Goal: Task Accomplishment & Management: Complete application form

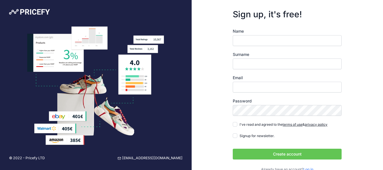
click at [269, 38] on input "Name" at bounding box center [287, 40] width 109 height 11
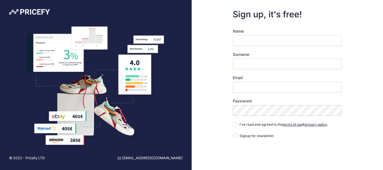
drag, startPoint x: 259, startPoint y: 35, endPoint x: 266, endPoint y: 46, distance: 12.3
click at [260, 36] on input "Name" at bounding box center [287, 40] width 109 height 11
click at [258, 41] on input "Name" at bounding box center [287, 40] width 109 height 11
click at [261, 44] on input "Name" at bounding box center [287, 40] width 109 height 11
type input "James"
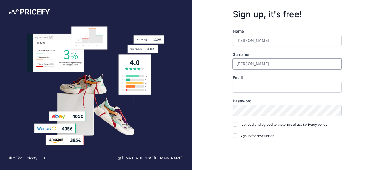
click at [249, 65] on input "James" at bounding box center [287, 63] width 109 height 11
click at [249, 42] on input "James" at bounding box center [287, 40] width 109 height 11
click at [246, 62] on input "James" at bounding box center [287, 63] width 109 height 11
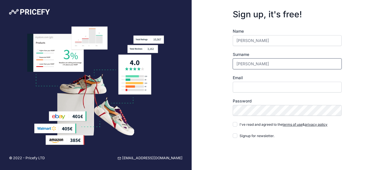
click at [246, 62] on input "James" at bounding box center [287, 63] width 109 height 11
type input "A"
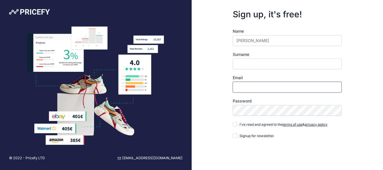
click at [246, 86] on input "Email" at bounding box center [287, 87] width 109 height 11
paste input "[EMAIL_ADDRESS][DOMAIN_NAME]"
type input "[EMAIL_ADDRESS][DOMAIN_NAME]"
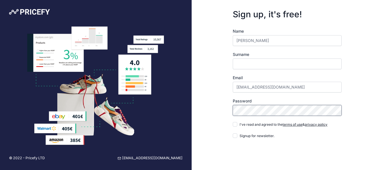
scroll to position [28, 0]
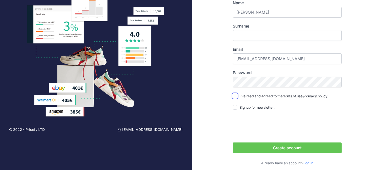
click at [234, 95] on input "I've read and agreed to the terms of use & privacy policy" at bounding box center [235, 95] width 5 height 5
checkbox input "true"
click at [236, 105] on input "Signup for newsletter." at bounding box center [235, 107] width 5 height 5
checkbox input "true"
drag, startPoint x: 252, startPoint y: 59, endPoint x: 282, endPoint y: 62, distance: 30.1
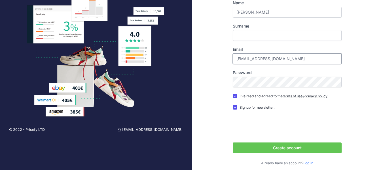
click at [282, 62] on input "[EMAIL_ADDRESS][DOMAIN_NAME]" at bounding box center [287, 58] width 109 height 11
click at [215, 79] on div "Sign up, it's free! Name James Surname Email admin@solvedmarketing.co.uk" at bounding box center [288, 73] width 192 height 203
drag, startPoint x: 252, startPoint y: 59, endPoint x: 282, endPoint y: 59, distance: 30.9
click at [282, 59] on input "[EMAIL_ADDRESS][DOMAIN_NAME]" at bounding box center [287, 58] width 109 height 11
click at [294, 146] on button "Create account" at bounding box center [287, 147] width 109 height 11
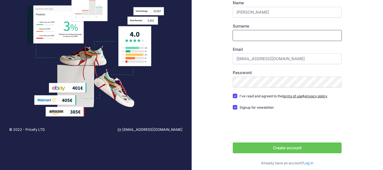
click at [249, 41] on input "Surname" at bounding box center [287, 35] width 109 height 11
type input "James"
click at [286, 147] on button "Create account" at bounding box center [287, 147] width 109 height 11
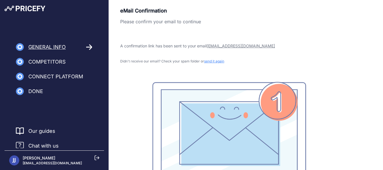
click at [55, 63] on span "Competitors" at bounding box center [46, 62] width 37 height 8
click at [28, 60] on div "Competitors" at bounding box center [41, 62] width 50 height 8
click at [21, 61] on img at bounding box center [20, 62] width 8 height 8
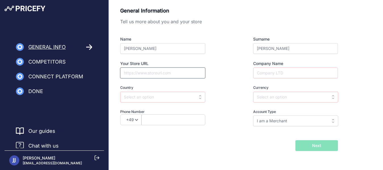
click at [158, 71] on input "Your Store URL" at bounding box center [162, 72] width 85 height 11
paste input "https://www.solvedmarketing.co.uk/"
type input "https://www.solvedmarketing.co.uk/"
click at [239, 84] on div "Name James Surname James Your Store URL https://www.solvedmarketing.co.uk/ Comp…" at bounding box center [229, 81] width 218 height 90
click at [269, 74] on input "Company Name" at bounding box center [295, 72] width 85 height 11
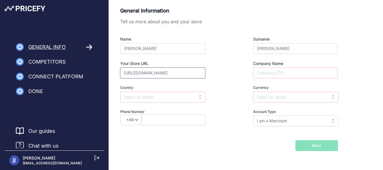
click at [157, 72] on input "https://www.solvedmarketing.co.uk/" at bounding box center [162, 72] width 85 height 11
drag, startPoint x: 157, startPoint y: 72, endPoint x: 186, endPoint y: 73, distance: 29.2
click at [157, 72] on input "https://www.solvedmarketing.co.uk/" at bounding box center [162, 72] width 85 height 11
click at [269, 75] on input "Company Name" at bounding box center [295, 72] width 85 height 11
paste input "solvedmarketing"
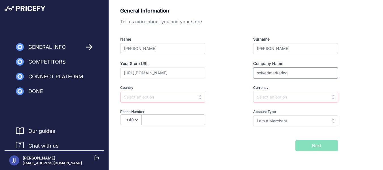
drag, startPoint x: 258, startPoint y: 74, endPoint x: 280, endPoint y: 75, distance: 21.9
click at [240, 73] on div "Company Name solvedmarketing" at bounding box center [284, 70] width 105 height 18
click at [269, 74] on input "Solvedmarketing" at bounding box center [295, 72] width 85 height 11
type input "Solved Marketing"
click at [165, 96] on input "text" at bounding box center [162, 97] width 85 height 11
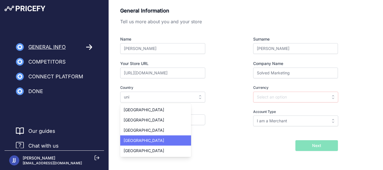
click at [159, 137] on div "United Kingdom" at bounding box center [155, 140] width 71 height 10
type input "United Kingdom"
type input "GBP"
select select "44"
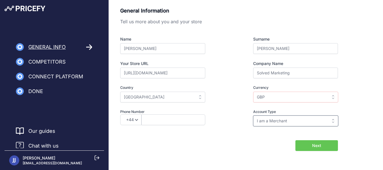
click at [275, 122] on input "I am a Merchant" at bounding box center [295, 120] width 85 height 11
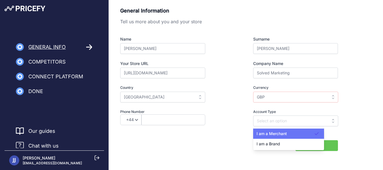
click at [260, 134] on span "I am a Merchant" at bounding box center [271, 133] width 30 height 5
type input "I am a Merchant"
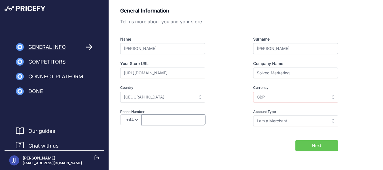
click at [154, 121] on input "text" at bounding box center [173, 119] width 64 height 11
click at [124, 120] on select "+49 +43 +32 +1 +86 +34 +358 +33 +30 +39 +81 +352 +31 +48 +351 +420 +44 +46 +41 …" at bounding box center [130, 119] width 21 height 11
click at [137, 121] on select "+49 +43 +32 +1 +86 +34 +358 +33 +30 +39 +81 +352 +31 +48 +351 +420 +44 +46 +41 …" at bounding box center [130, 119] width 21 height 11
drag, startPoint x: 144, startPoint y: 119, endPoint x: 137, endPoint y: 121, distance: 7.5
click at [140, 120] on div "+49 +43 +32 +1 +86 +34 +358 +33 +30 +39 +81 +352 +31 +48 +351 +420 +44 +46 +41 …" at bounding box center [172, 119] width 105 height 11
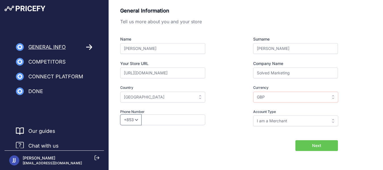
click at [134, 121] on select "+49 +43 +32 +1 +86 +34 +358 +33 +30 +39 +81 +352 +31 +48 +351 +420 +44 +46 +41 …" at bounding box center [130, 119] width 21 height 11
select select "91"
click at [120, 114] on select "+49 +43 +32 +1 +86 +34 +358 +33 +30 +39 +81 +352 +31 +48 +351 +420 +44 +46 +41 …" at bounding box center [130, 119] width 21 height 11
click at [150, 122] on input "text" at bounding box center [173, 119] width 64 height 11
type input "7559710720"
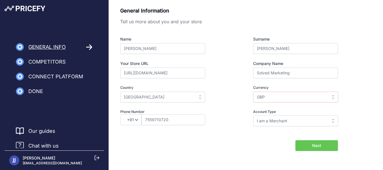
click at [329, 147] on button "Next" at bounding box center [316, 145] width 42 height 11
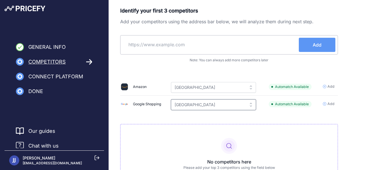
click at [212, 109] on input "[GEOGRAPHIC_DATA]" at bounding box center [213, 104] width 85 height 11
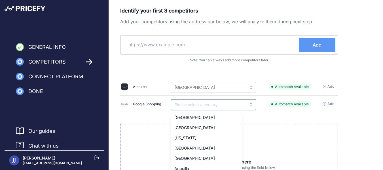
click at [204, 105] on input "text" at bounding box center [213, 104] width 85 height 11
type input "United Kingdom"
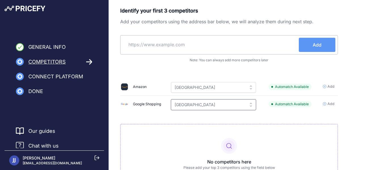
click at [205, 105] on input "United Kingdom" at bounding box center [213, 104] width 85 height 11
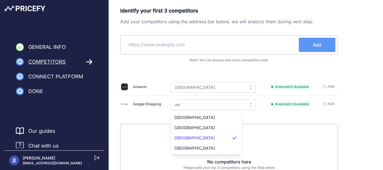
drag, startPoint x: 206, startPoint y: 138, endPoint x: 228, endPoint y: 133, distance: 22.9
click at [206, 138] on div "United Kingdom" at bounding box center [206, 138] width 71 height 10
type input "United Kingdom"
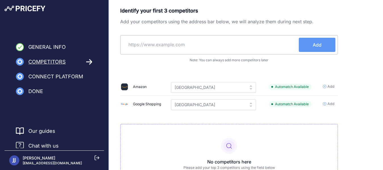
click at [357, 127] on div "Identify your first 3 competitors Add your competitors using the address bar be…" at bounding box center [245, 104] width 251 height 194
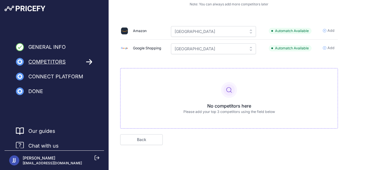
scroll to position [42, 0]
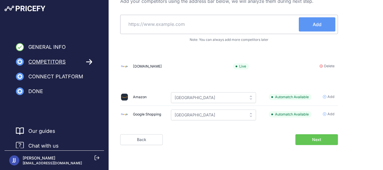
click at [188, 24] on input "text" at bounding box center [211, 24] width 176 height 14
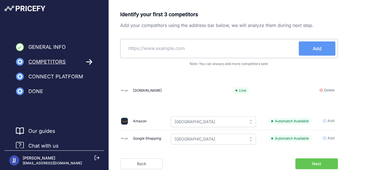
scroll to position [0, 0]
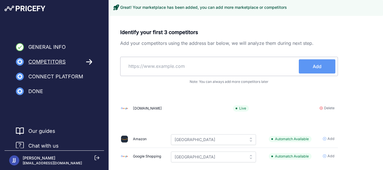
click at [168, 68] on input "text" at bounding box center [211, 66] width 176 height 14
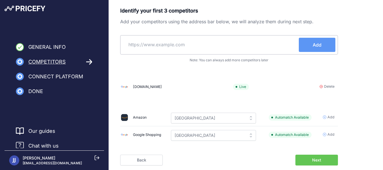
click at [225, 22] on p "Add your competitors using the address bar below, we will analyze them during n…" at bounding box center [229, 21] width 218 height 7
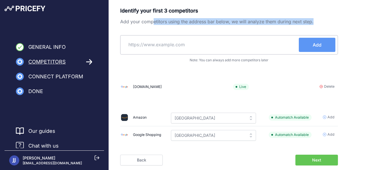
click at [225, 22] on p "Add your competitors using the address bar below, we will analyze them during n…" at bounding box center [229, 21] width 218 height 7
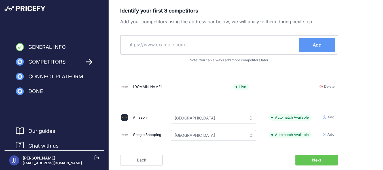
click at [208, 42] on input "text" at bounding box center [211, 45] width 176 height 14
click at [186, 43] on input "text" at bounding box center [211, 45] width 176 height 14
paste input "ultradecking.co.uk"
type input "ultradecking.co.uk"
click at [314, 43] on span "Add" at bounding box center [316, 44] width 9 height 7
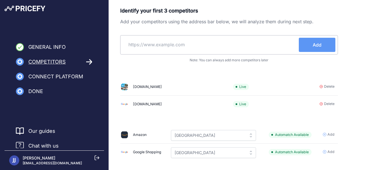
click at [180, 45] on input "text" at bounding box center [211, 45] width 176 height 14
paste input "Account Name - Alpha Decking ID - 321-218-0049 Here is the Stats Report for 15 …"
type input "Account Name - Alpha Decking ID - 321-218-0049 Here is the Stats Report for 15 …"
paste input "dino.co.uk"
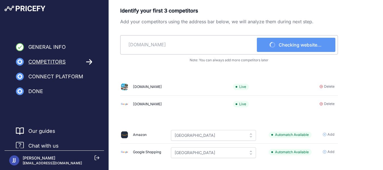
type input "dino.co.uk"
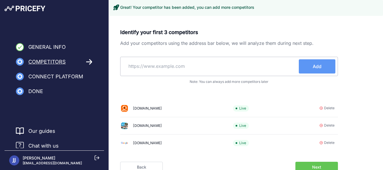
paste input "eastcoastfencing.com"
type input "eastcoastfencing.com"
click at [313, 64] on span "Add" at bounding box center [316, 66] width 9 height 7
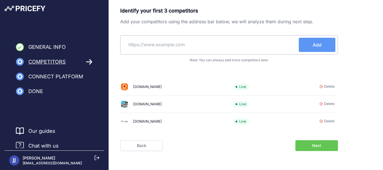
click at [232, 50] on input "text" at bounding box center [211, 45] width 176 height 14
paste input "edecks.co.uk"
type input "edecks.co.uk"
click at [318, 46] on span "Add" at bounding box center [316, 44] width 9 height 7
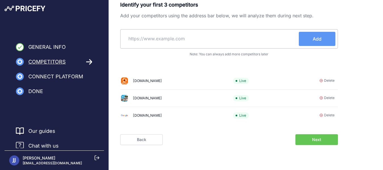
scroll to position [6, 0]
click at [325, 115] on span "Delete" at bounding box center [329, 114] width 10 height 5
click at [254, 40] on input "text" at bounding box center [211, 39] width 176 height 14
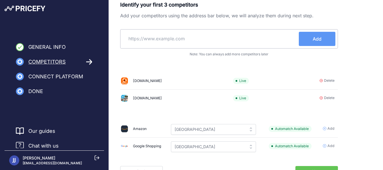
paste input "edecks.co.uk"
type input "edecks.co.uk"
click at [319, 41] on span "Add" at bounding box center [316, 38] width 9 height 7
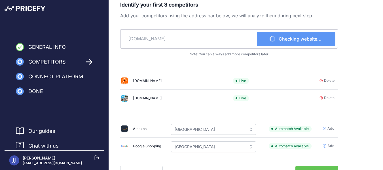
click at [323, 31] on div "edecks.co.uk Checking website..." at bounding box center [229, 38] width 218 height 19
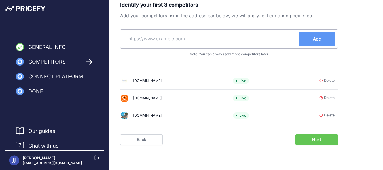
scroll to position [27, 0]
click at [335, 139] on button "Next" at bounding box center [316, 139] width 42 height 11
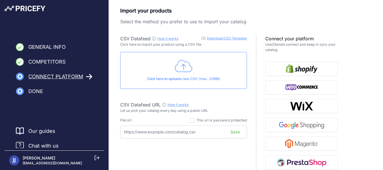
click at [186, 136] on input "text" at bounding box center [183, 131] width 127 height 13
click at [146, 12] on p "Import your products" at bounding box center [229, 11] width 218 height 8
click at [144, 20] on p "Select the method you prefer to use to import your catalog" at bounding box center [229, 21] width 218 height 7
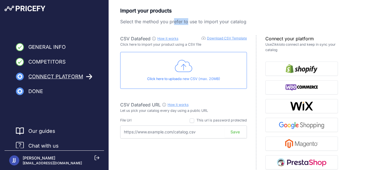
click at [144, 20] on p "Select the method you prefer to use to import your catalog" at bounding box center [229, 21] width 218 height 7
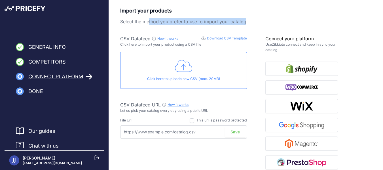
click at [144, 20] on p "Select the method you prefer to use to import your catalog" at bounding box center [229, 21] width 218 height 7
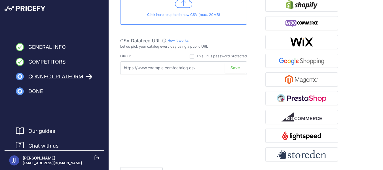
scroll to position [85, 0]
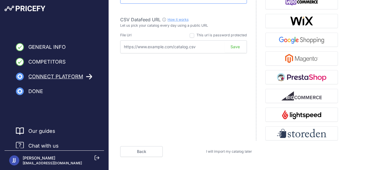
click at [158, 53] on input "text" at bounding box center [183, 46] width 127 height 13
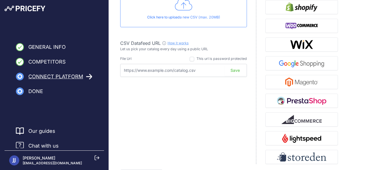
scroll to position [12, 0]
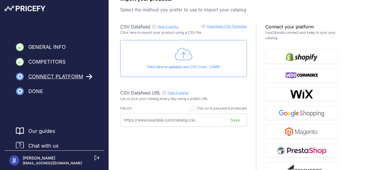
paste input "[URL][DOMAIN_NAME]"
type input "[URL][DOMAIN_NAME]"
click at [239, 136] on div "CSV Datafeed How it works Download CSV Template Check guide for CSV Datafeed Cl…" at bounding box center [188, 118] width 136 height 190
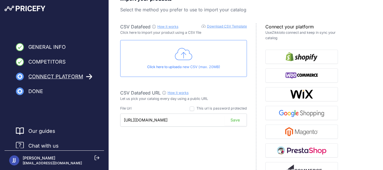
click at [233, 120] on button "Save" at bounding box center [234, 119] width 21 height 11
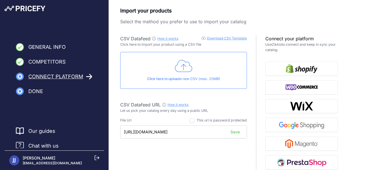
scroll to position [27, 0]
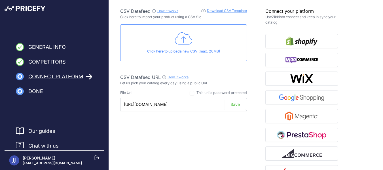
click at [180, 41] on icon at bounding box center [184, 38] width 18 height 14
click at [197, 43] on div "Click here to upload a new CSV (max. 20MB)" at bounding box center [183, 42] width 127 height 37
click at [192, 46] on div "Click here to upload a new CSV (max. 20MB)" at bounding box center [183, 42] width 127 height 37
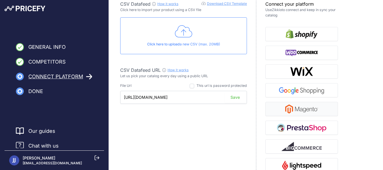
scroll to position [61, 0]
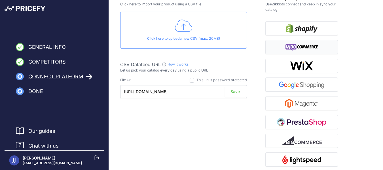
click at [298, 49] on img "button" at bounding box center [301, 46] width 33 height 9
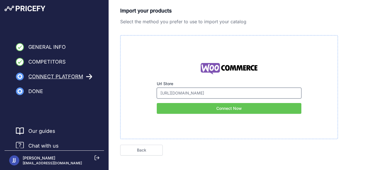
click at [225, 93] on input "https://www.solvedmarketing.co.uk/" at bounding box center [229, 93] width 144 height 11
paste input "[URL][DOMAIN_NAME]"
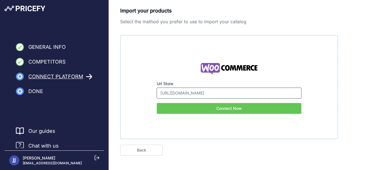
type input "[URL][DOMAIN_NAME]"
click at [231, 105] on button "Connect Now" at bounding box center [229, 108] width 144 height 11
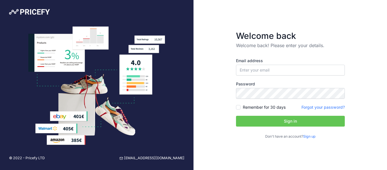
type input "[EMAIL_ADDRESS][DOMAIN_NAME]"
click at [268, 109] on label "Remember for 30 days" at bounding box center [264, 107] width 43 height 6
click at [241, 109] on input "Remember for 30 days" at bounding box center [238, 107] width 5 height 5
checkbox input "true"
click at [291, 120] on button "Sign in" at bounding box center [290, 121] width 109 height 11
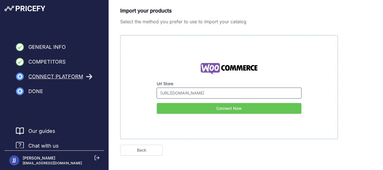
click at [233, 95] on input "[URL][DOMAIN_NAME]" at bounding box center [229, 93] width 144 height 11
click at [230, 108] on button "Connect Now" at bounding box center [229, 108] width 144 height 11
click at [214, 85] on label "Url Store" at bounding box center [229, 84] width 144 height 6
click at [214, 88] on input "[URL][DOMAIN_NAME]" at bounding box center [229, 93] width 144 height 11
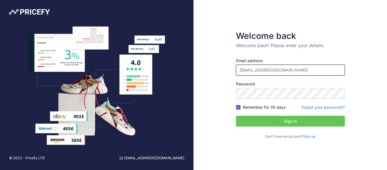
click at [265, 69] on input "[EMAIL_ADDRESS][DOMAIN_NAME]" at bounding box center [290, 70] width 109 height 11
click at [287, 118] on button "Sign in" at bounding box center [290, 121] width 109 height 11
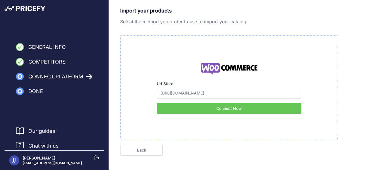
click at [46, 62] on span "Competitors" at bounding box center [46, 62] width 37 height 8
click at [145, 152] on link "Back" at bounding box center [141, 149] width 42 height 11
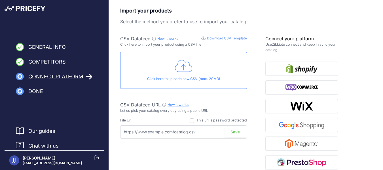
click at [226, 38] on link "Download CSV Template" at bounding box center [227, 38] width 40 height 4
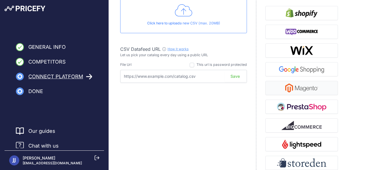
scroll to position [57, 0]
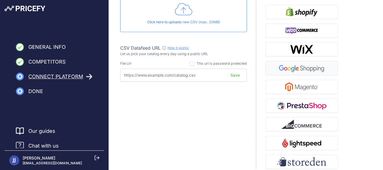
click at [303, 66] on img "button" at bounding box center [301, 67] width 49 height 9
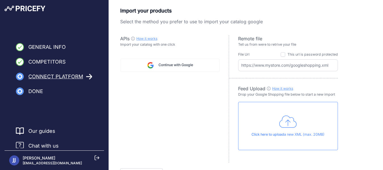
click at [174, 64] on span "Continue with Google" at bounding box center [175, 64] width 35 height 5
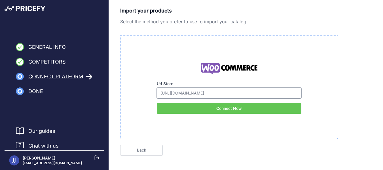
click at [194, 89] on input "[URL][DOMAIN_NAME]" at bounding box center [229, 93] width 144 height 11
